Goal: Find specific page/section: Find specific page/section

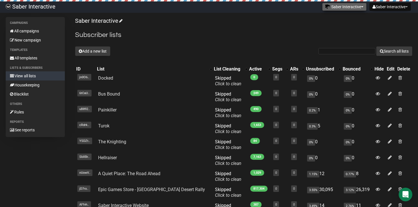
click at [343, 9] on button "Saber Interactive" at bounding box center [344, 7] width 44 height 8
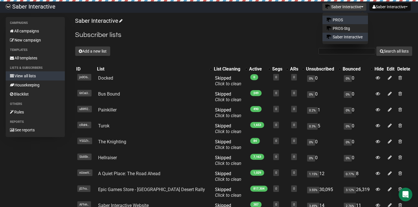
click at [339, 22] on link "PROS" at bounding box center [344, 20] width 45 height 9
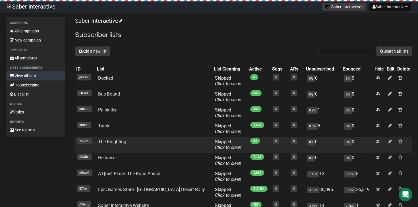
scroll to position [18, 0]
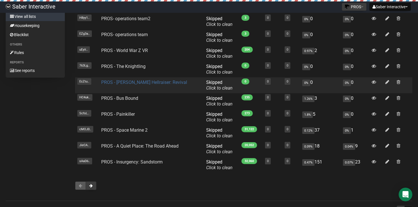
scroll to position [79, 0]
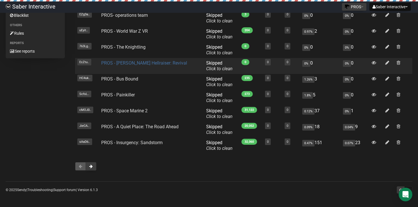
click at [145, 61] on link "PROS - [PERSON_NAME] Hellraiser: Revival" at bounding box center [144, 62] width 86 height 5
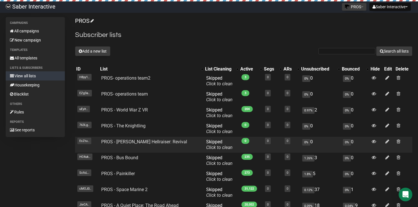
drag, startPoint x: 181, startPoint y: 142, endPoint x: 92, endPoint y: 142, distance: 89.5
click at [92, 142] on tr "EcZtu.. EcZtuy2763zcSlJjmvdDBcNg PROS - [PERSON_NAME] Hellraiser: Revival Skipp…" at bounding box center [243, 145] width 337 height 16
copy tr "EcZtuy2763zcSlJjmvdDBcNg PROS - [PERSON_NAME] Hellraiser: Revival"
